Goal: Task Accomplishment & Management: Use online tool/utility

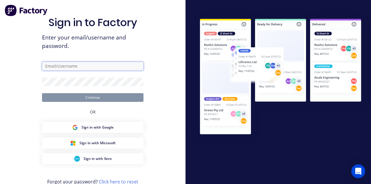
click at [106, 70] on input "text" at bounding box center [93, 66] width 102 height 9
type input "[EMAIL_ADDRESS][DOMAIN_NAME]"
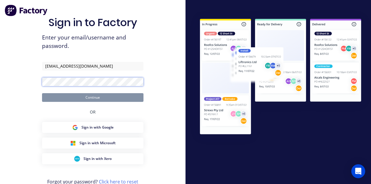
click at [42, 93] on button "Continue" at bounding box center [93, 97] width 102 height 9
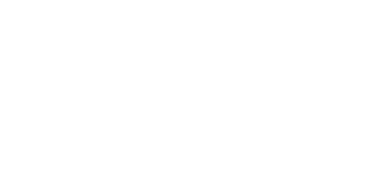
click at [77, 84] on button "Tracking" at bounding box center [49, 80] width 55 height 15
type input "m"
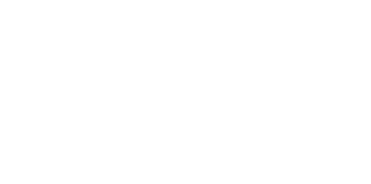
click at [183, 92] on button "Clock On" at bounding box center [167, 91] width 32 height 9
